Goal: Ask a question

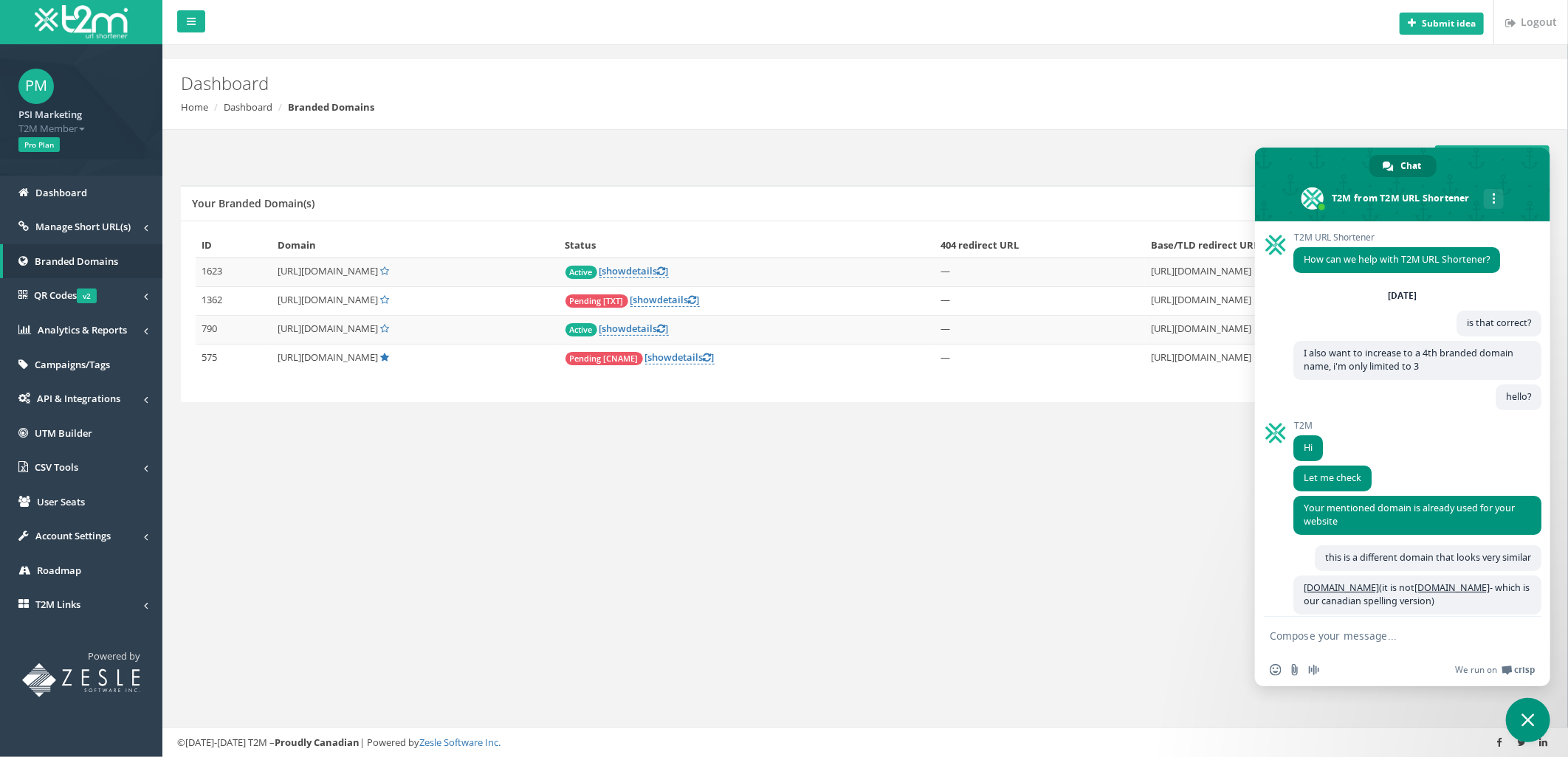
scroll to position [4599, 0]
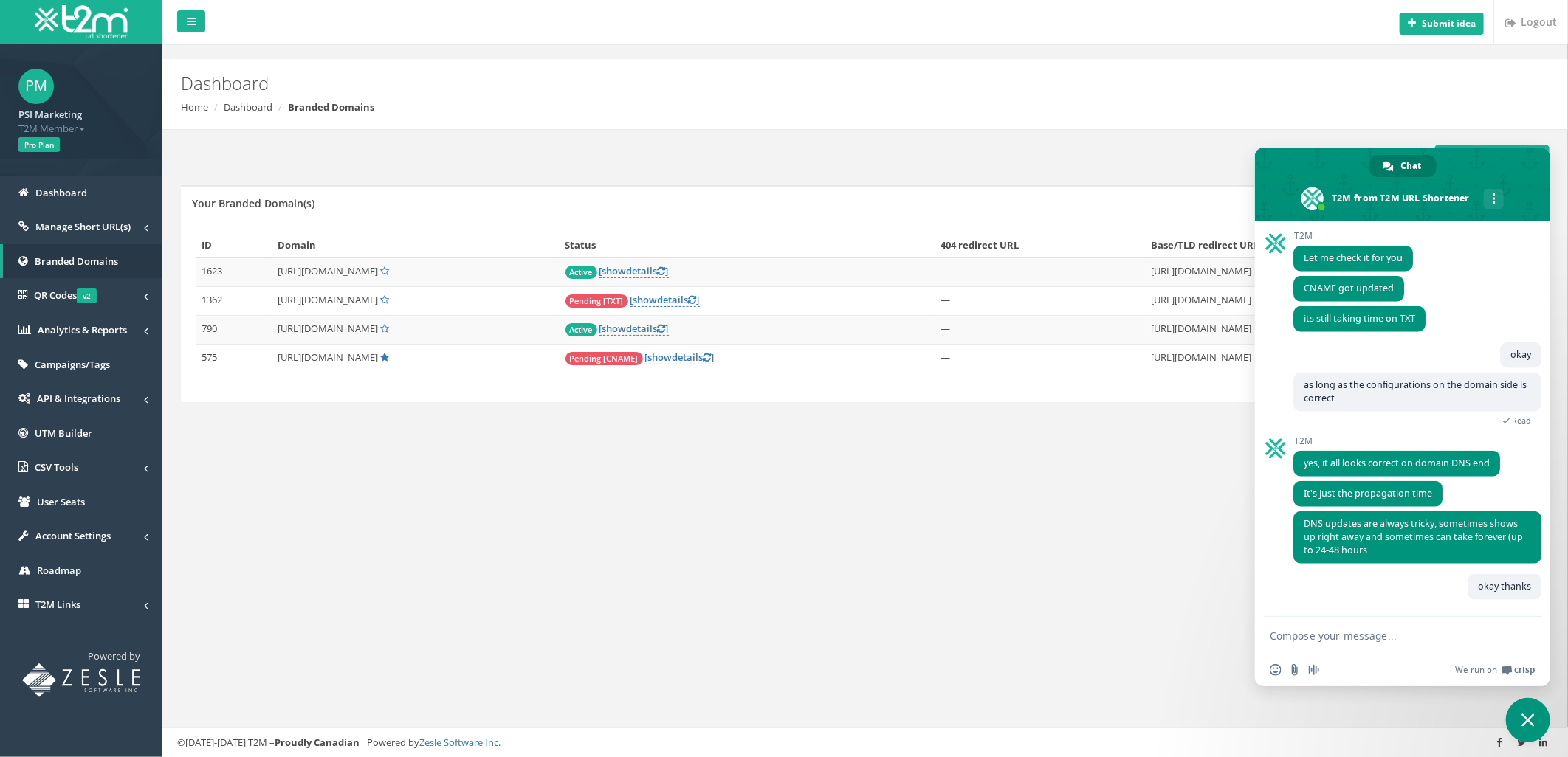
click at [1355, 635] on textarea "Compose your message..." at bounding box center [1385, 636] width 233 height 13
type textarea "Hey why is kraze still pending"
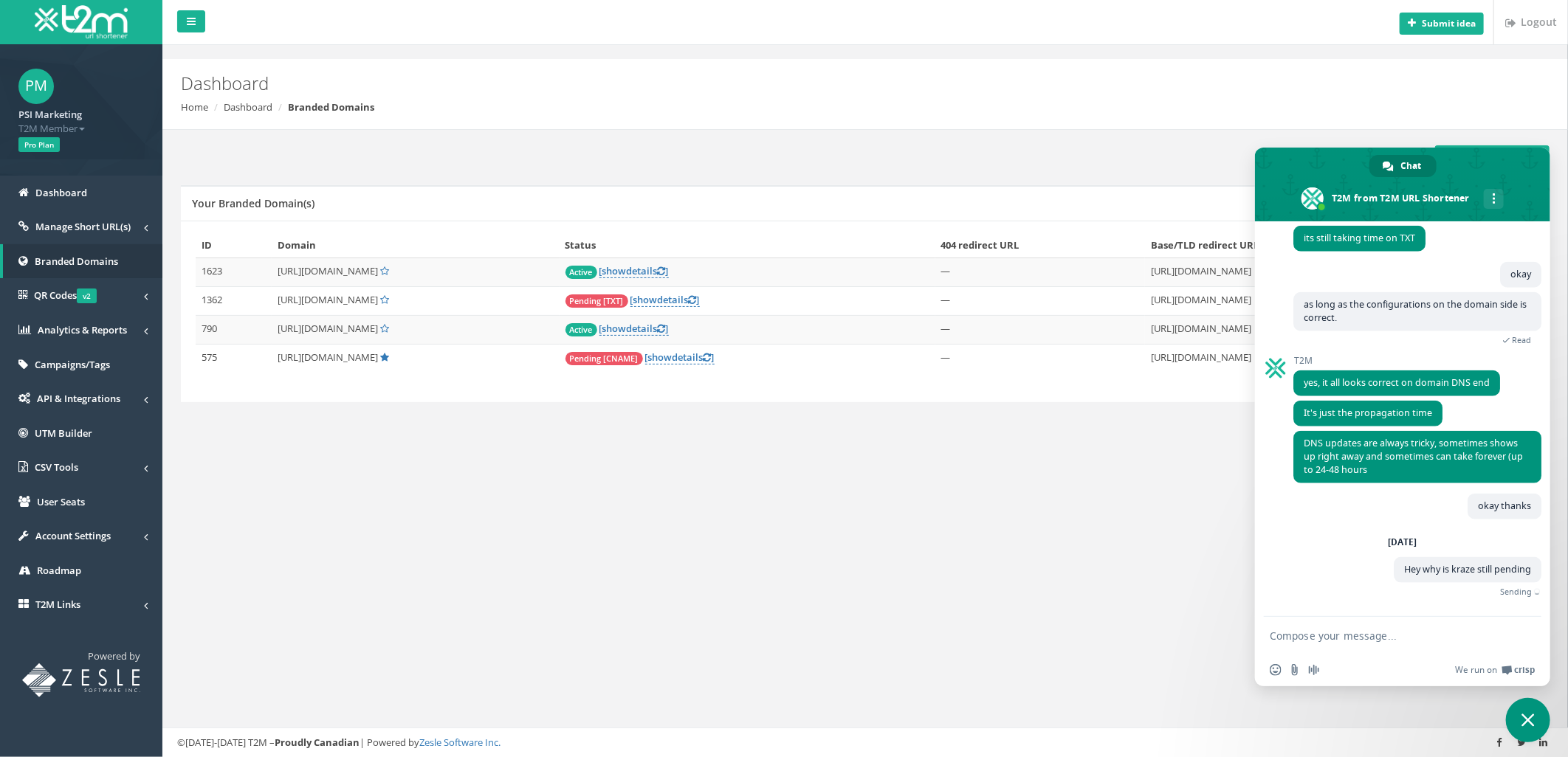
scroll to position [4663, 0]
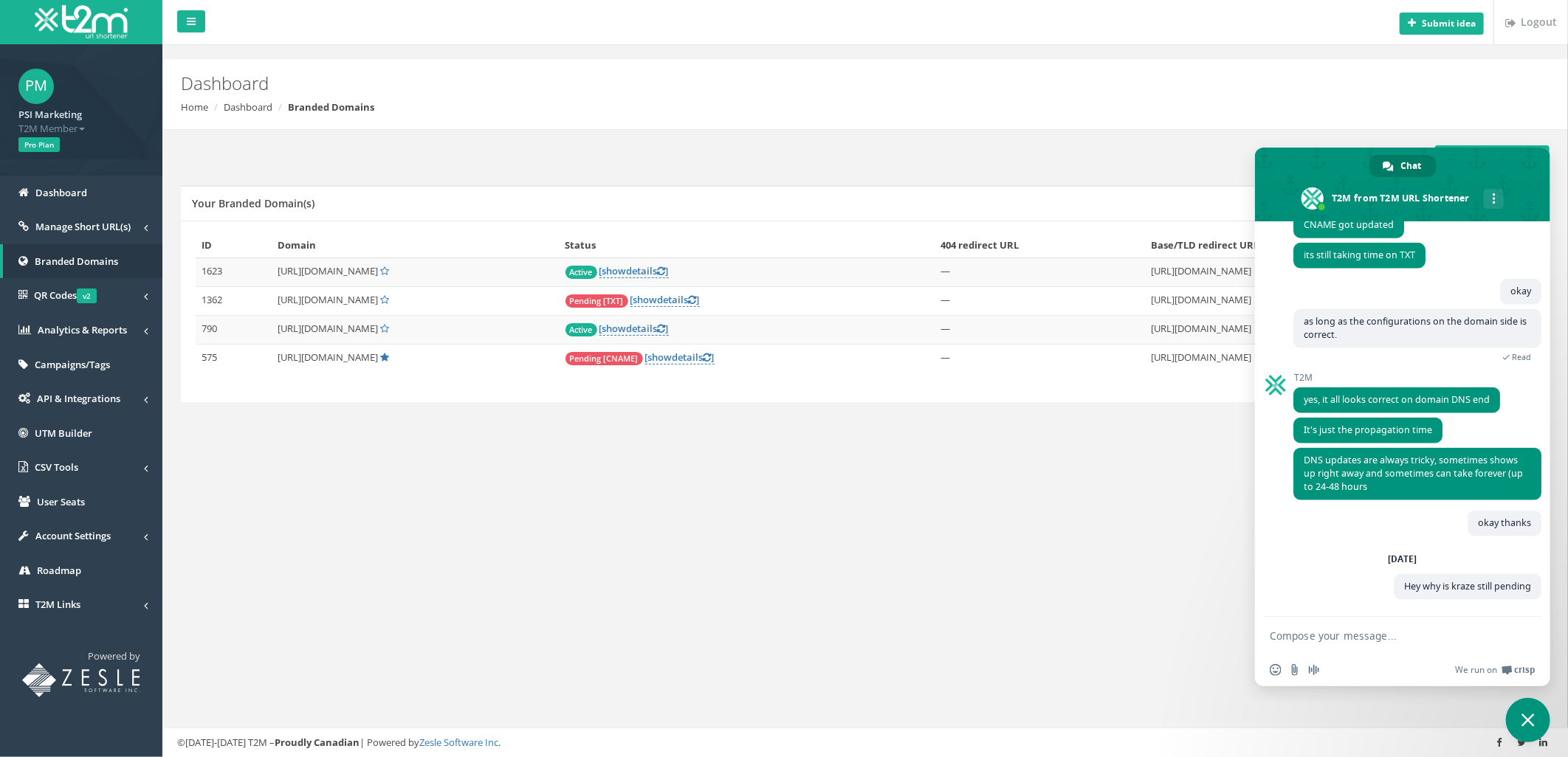
click at [1342, 633] on textarea "Compose your message..." at bounding box center [1385, 636] width 233 height 13
type textarea "it's been over 48 hours"
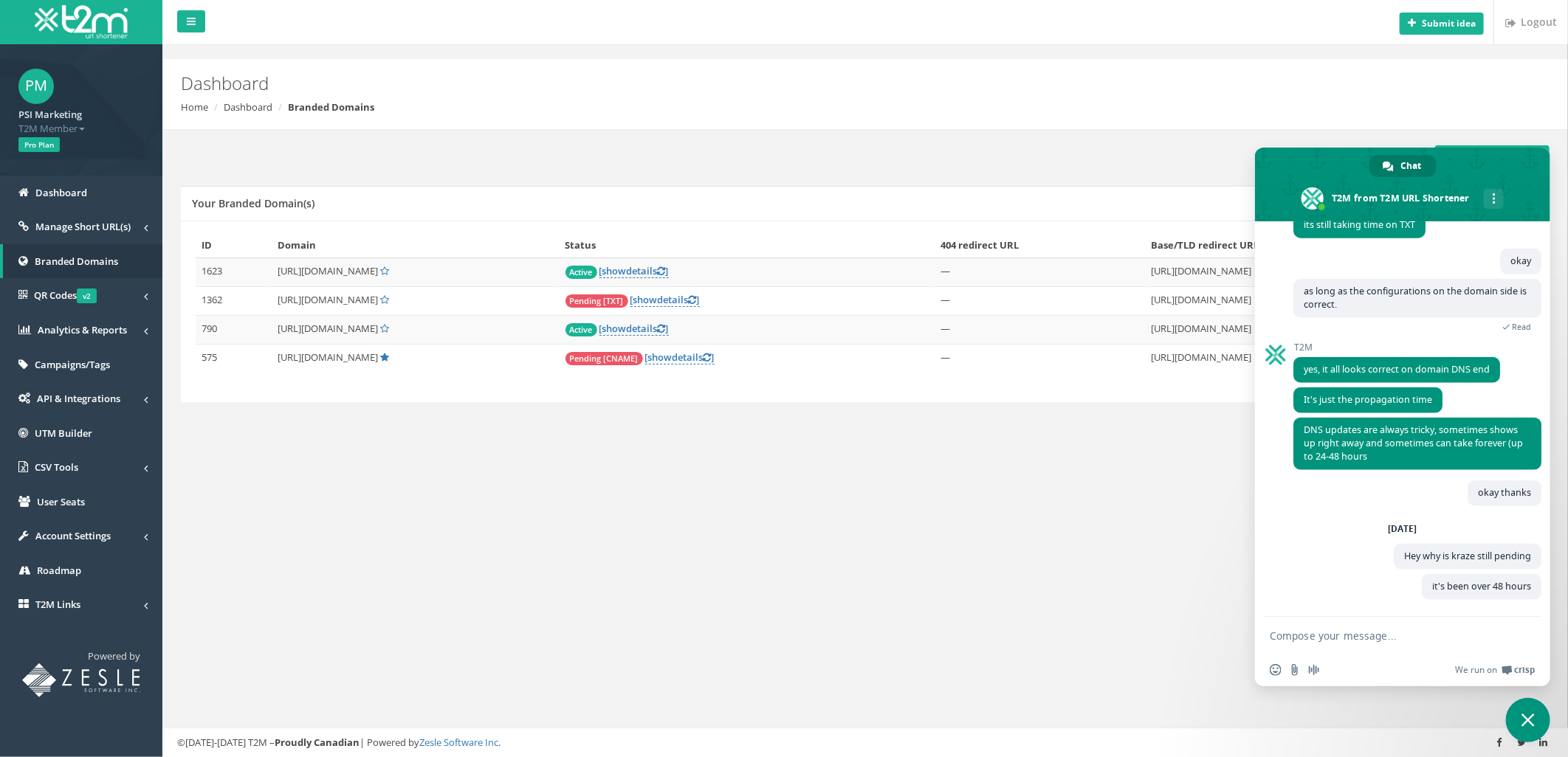
scroll to position [4694, 0]
click at [836, 441] on div "Add New Domain Your Branded Domain(s) ID Domain Status 404 redirect URL Base/TL…" at bounding box center [865, 290] width 1383 height 321
click at [691, 302] on link "[ show details ]" at bounding box center [664, 300] width 70 height 14
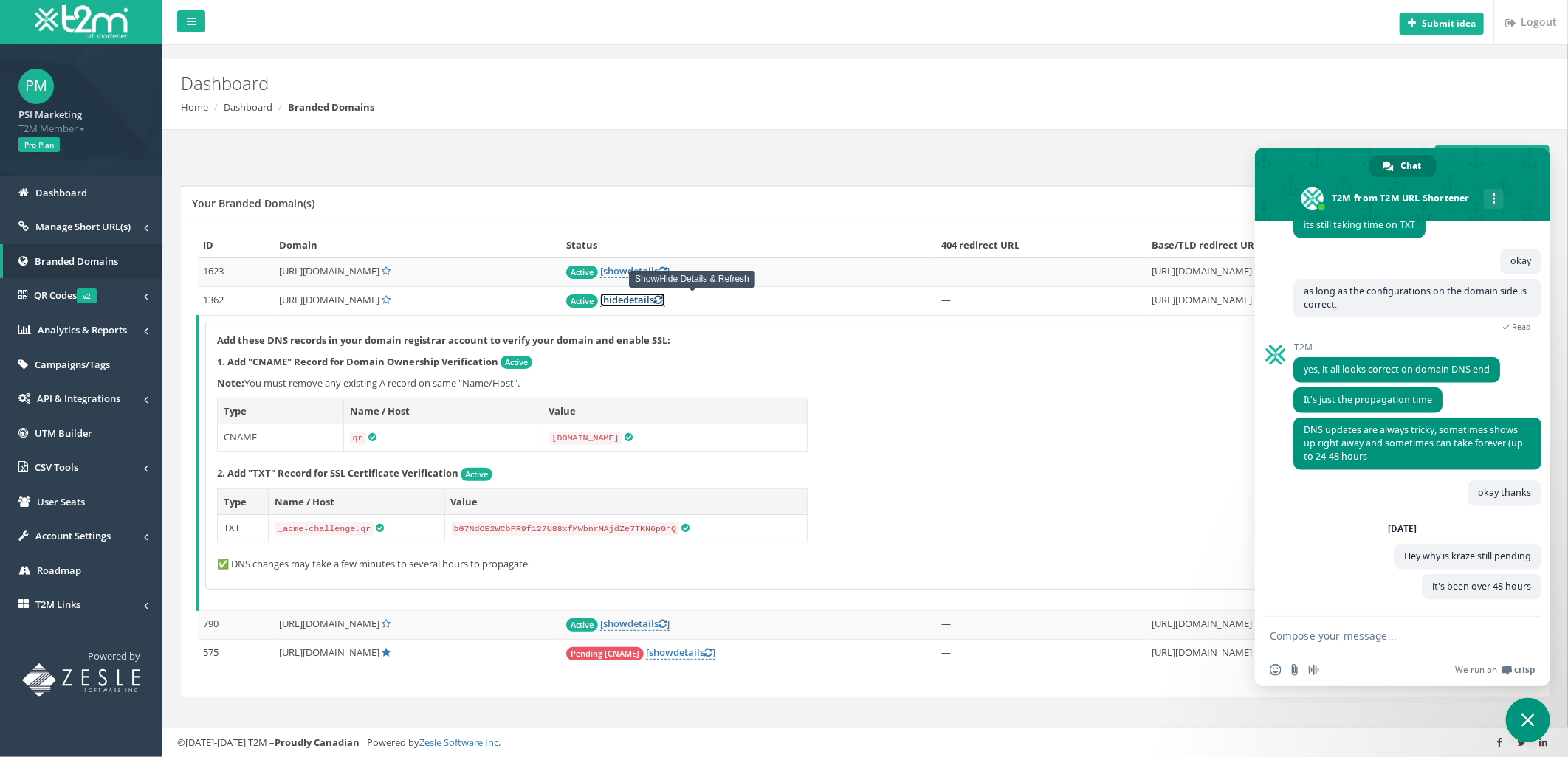
click at [662, 302] on link "[ hide details ]" at bounding box center [633, 300] width 65 height 14
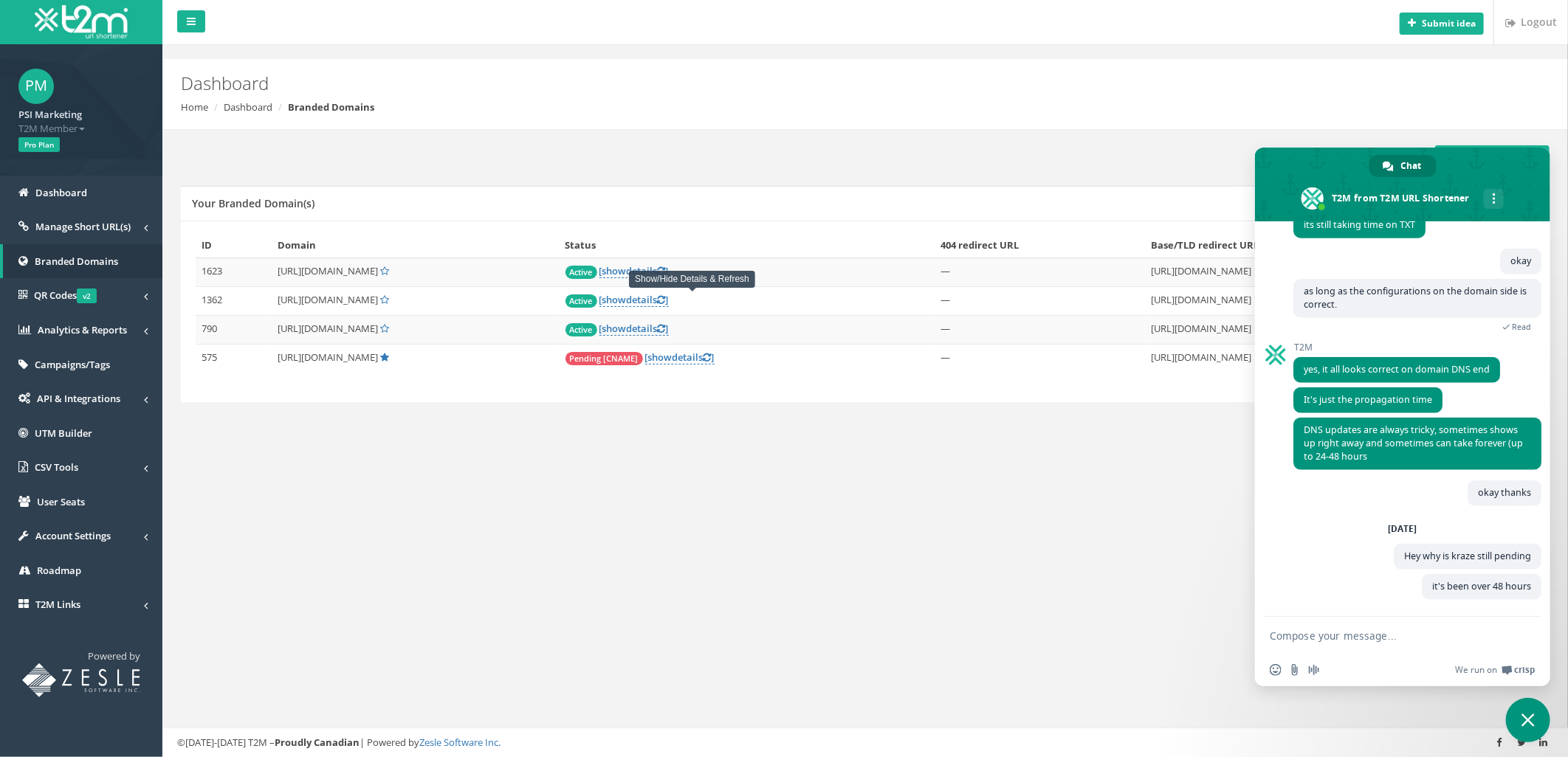
click at [1288, 626] on form at bounding box center [1385, 636] width 233 height 40
click at [1302, 634] on textarea "Compose your message..." at bounding box center [1385, 636] width 233 height 13
type textarea "never mind the site has refreshed."
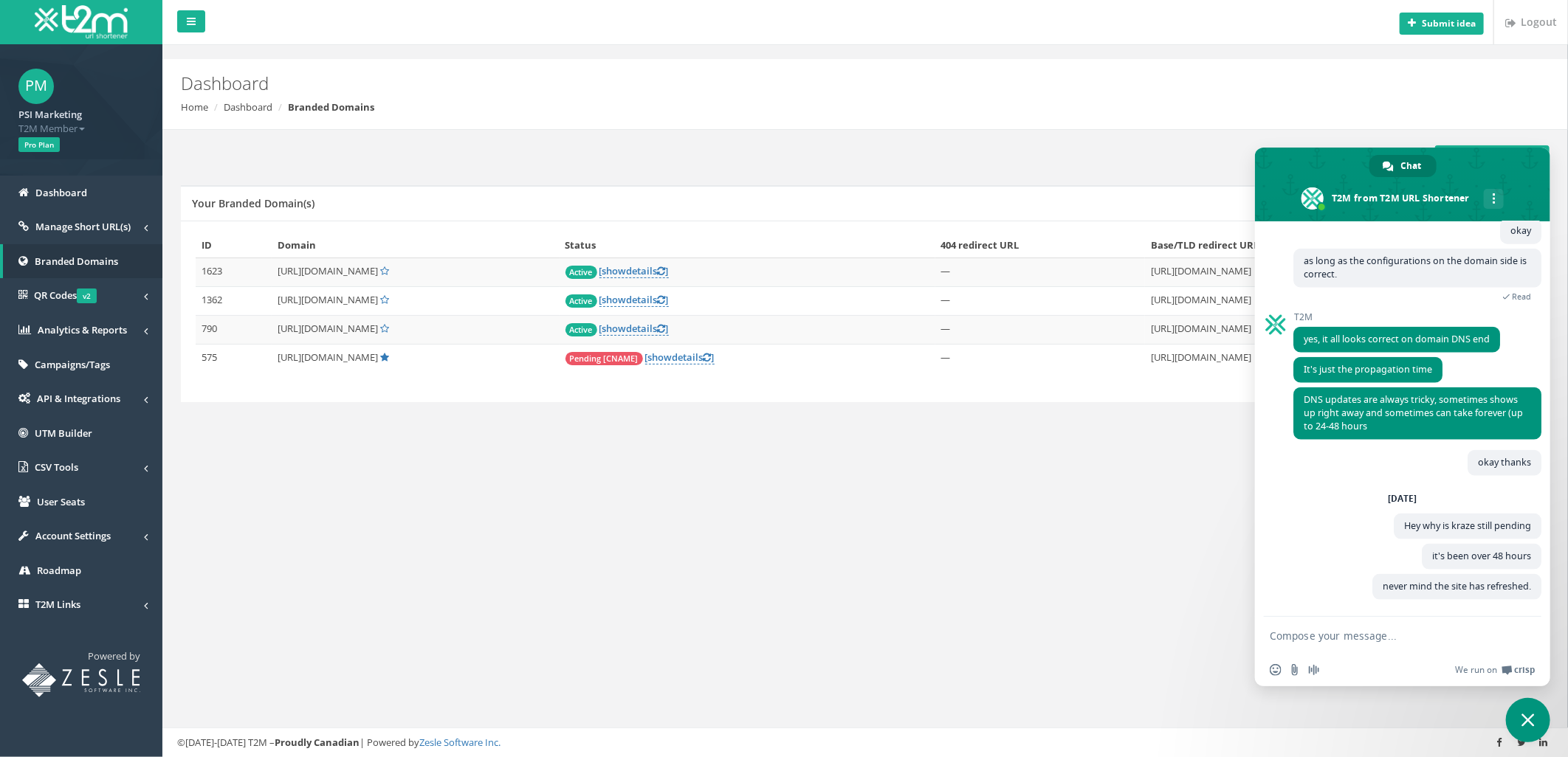
scroll to position [4725, 0]
click at [979, 565] on div "Submit idea Logout Dashboard Home Dashboard Branded Domains Add New Domain Your…" at bounding box center [865, 378] width 1406 height 757
click at [672, 495] on div "Submit idea Logout Dashboard Home Dashboard Branded Domains Add New Domain Your…" at bounding box center [865, 378] width 1406 height 757
click at [1508, 720] on span "Close chat" at bounding box center [1528, 721] width 45 height 45
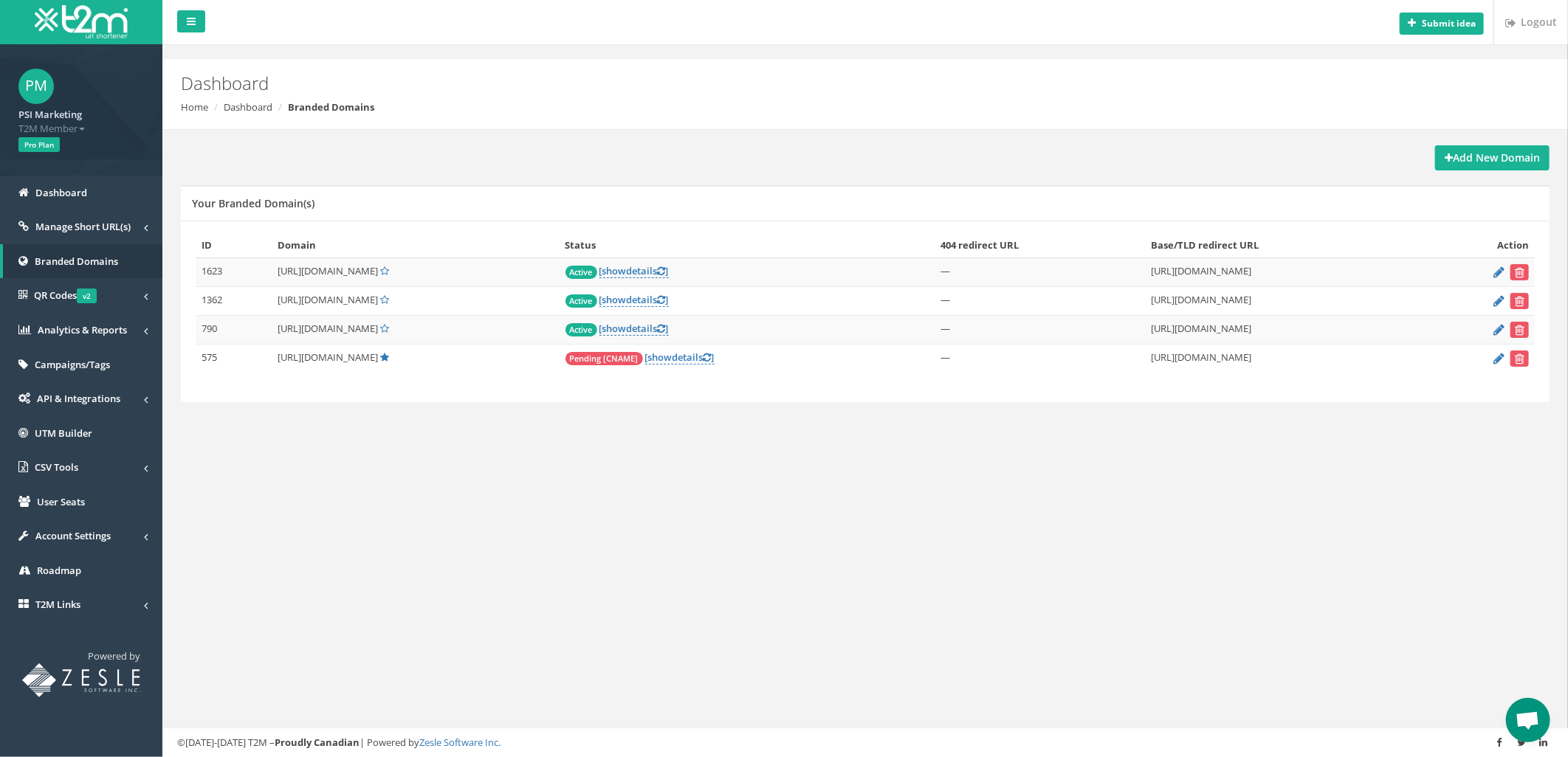
click at [792, 580] on div "Submit idea Logout Dashboard Home Dashboard Branded Domains Add New Domain Your…" at bounding box center [865, 378] width 1406 height 757
